Goal: Task Accomplishment & Management: Manage account settings

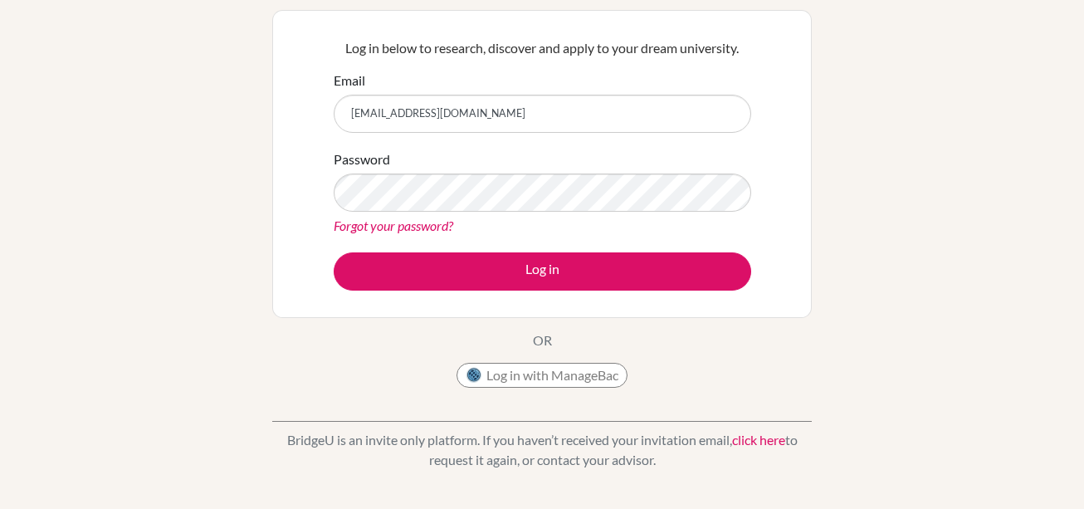
click at [334, 252] on button "Log in" at bounding box center [543, 271] width 418 height 38
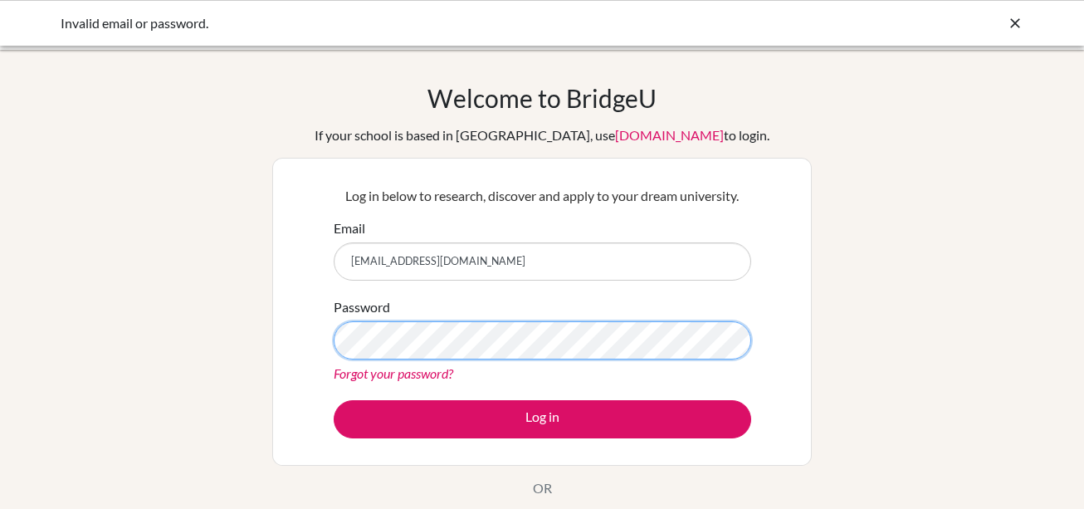
scroll to position [26, 0]
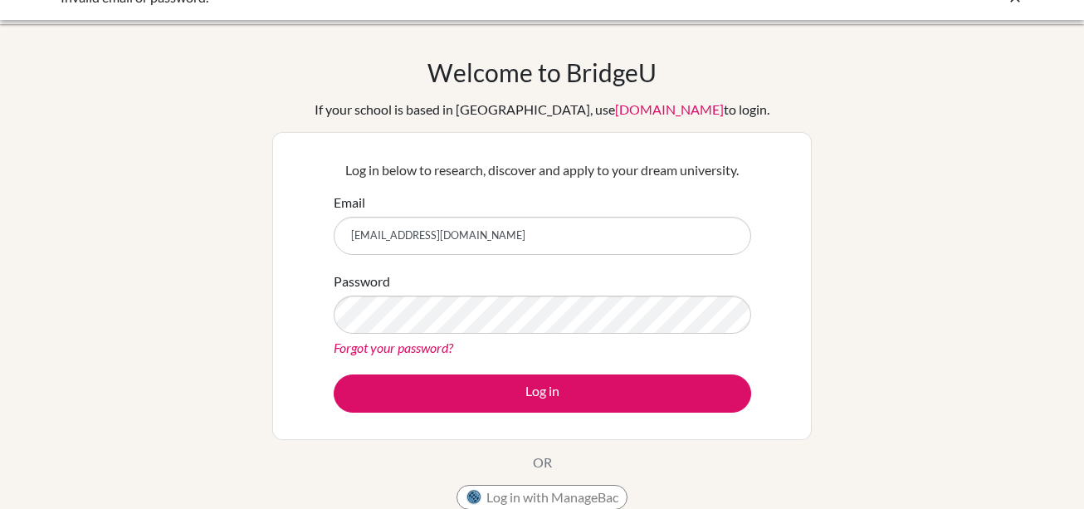
click at [433, 349] on link "Forgot your password?" at bounding box center [394, 348] width 120 height 16
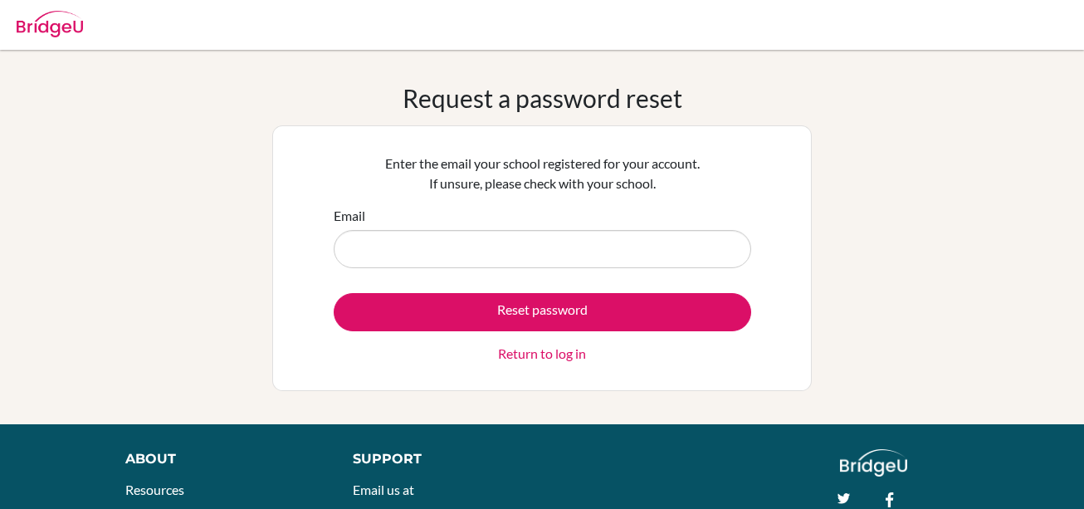
click at [500, 262] on input "Email" at bounding box center [543, 249] width 418 height 38
type input "[EMAIL_ADDRESS][DOMAIN_NAME]"
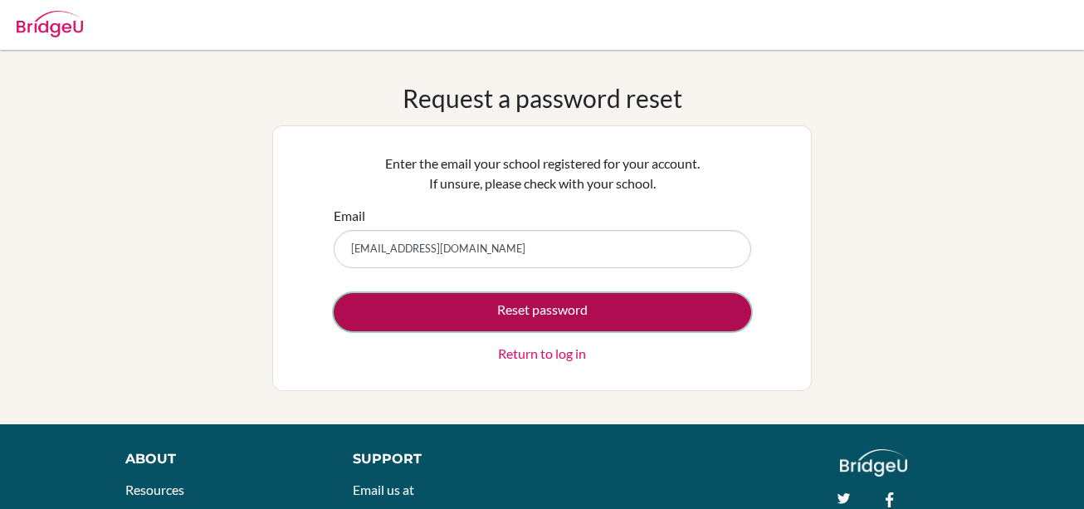
click at [515, 305] on button "Reset password" at bounding box center [543, 312] width 418 height 38
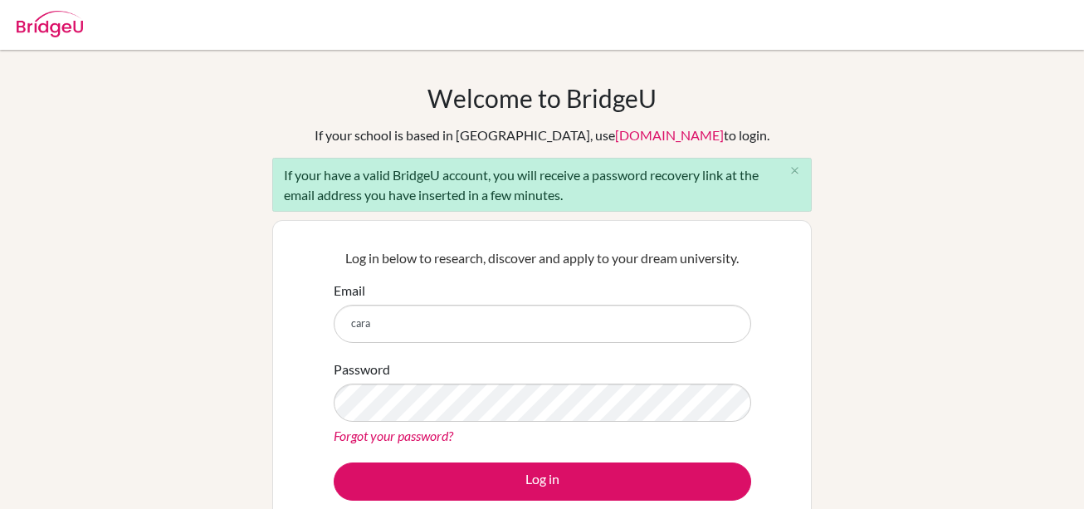
type input "[EMAIL_ADDRESS][DOMAIN_NAME]"
click at [455, 378] on div "Password Forgot your password?" at bounding box center [543, 403] width 418 height 86
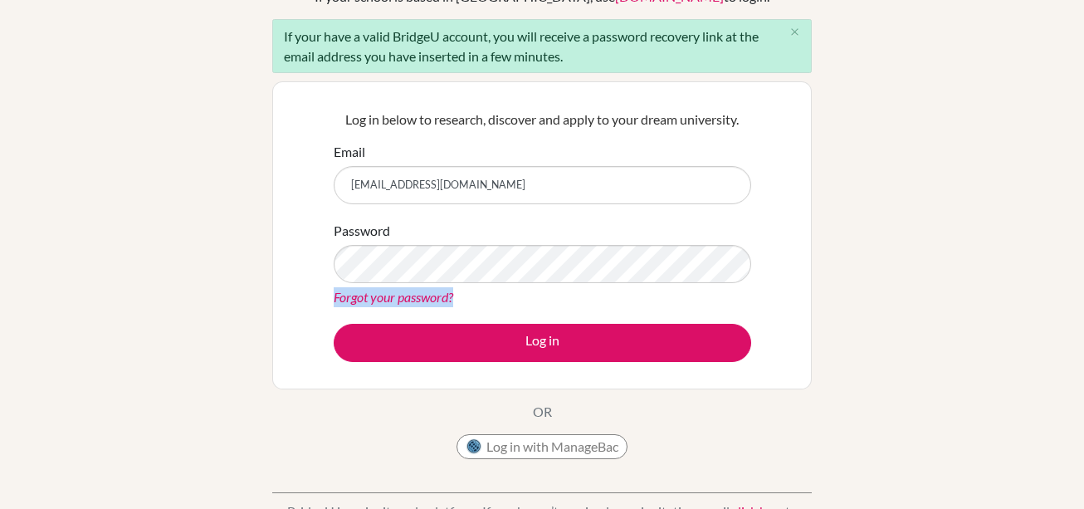
drag, startPoint x: 492, startPoint y: 235, endPoint x: 483, endPoint y: 286, distance: 51.5
click at [483, 286] on div "Password Forgot your password?" at bounding box center [543, 264] width 418 height 86
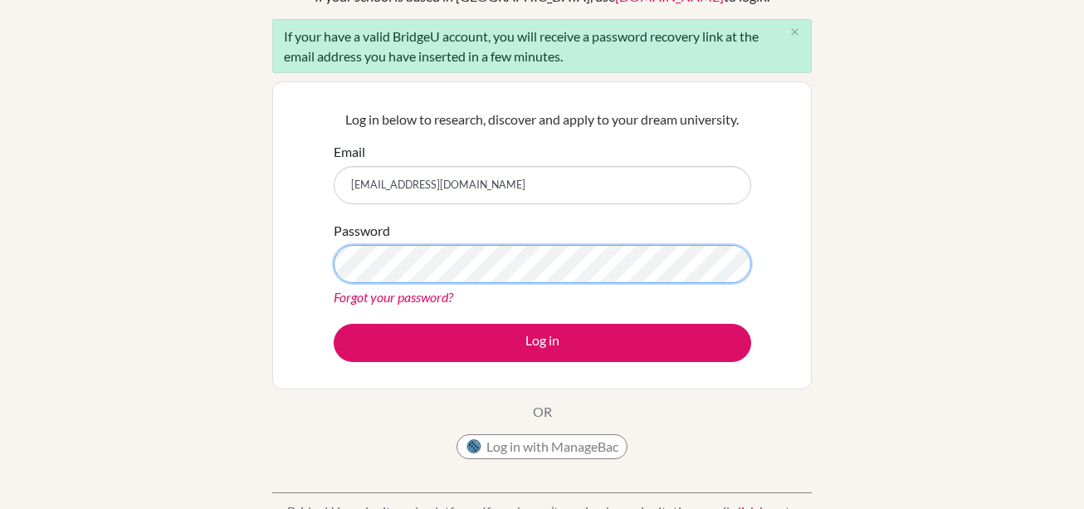
click at [334, 324] on button "Log in" at bounding box center [543, 343] width 418 height 38
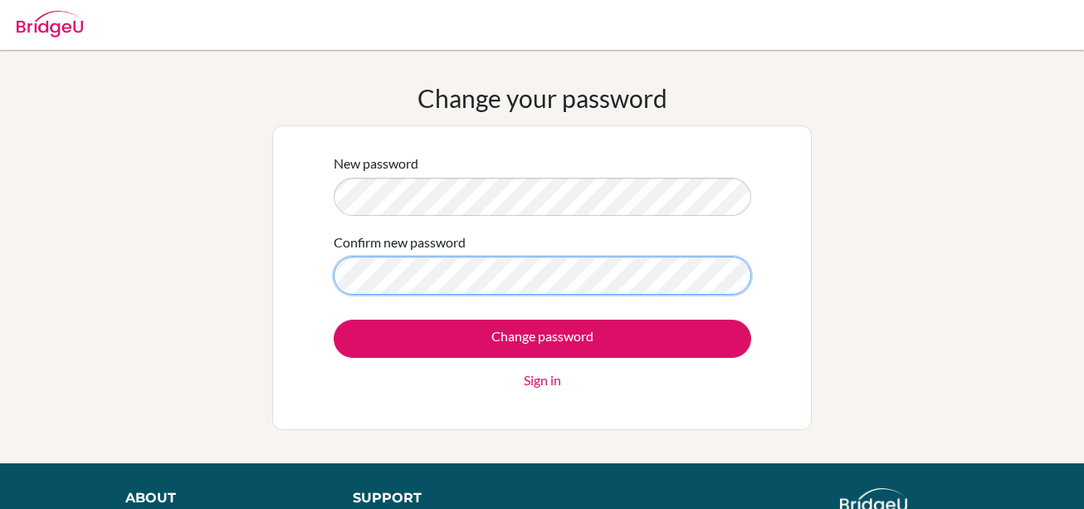
click at [334, 320] on input "Change password" at bounding box center [543, 339] width 418 height 38
